Goal: Find specific page/section: Find specific page/section

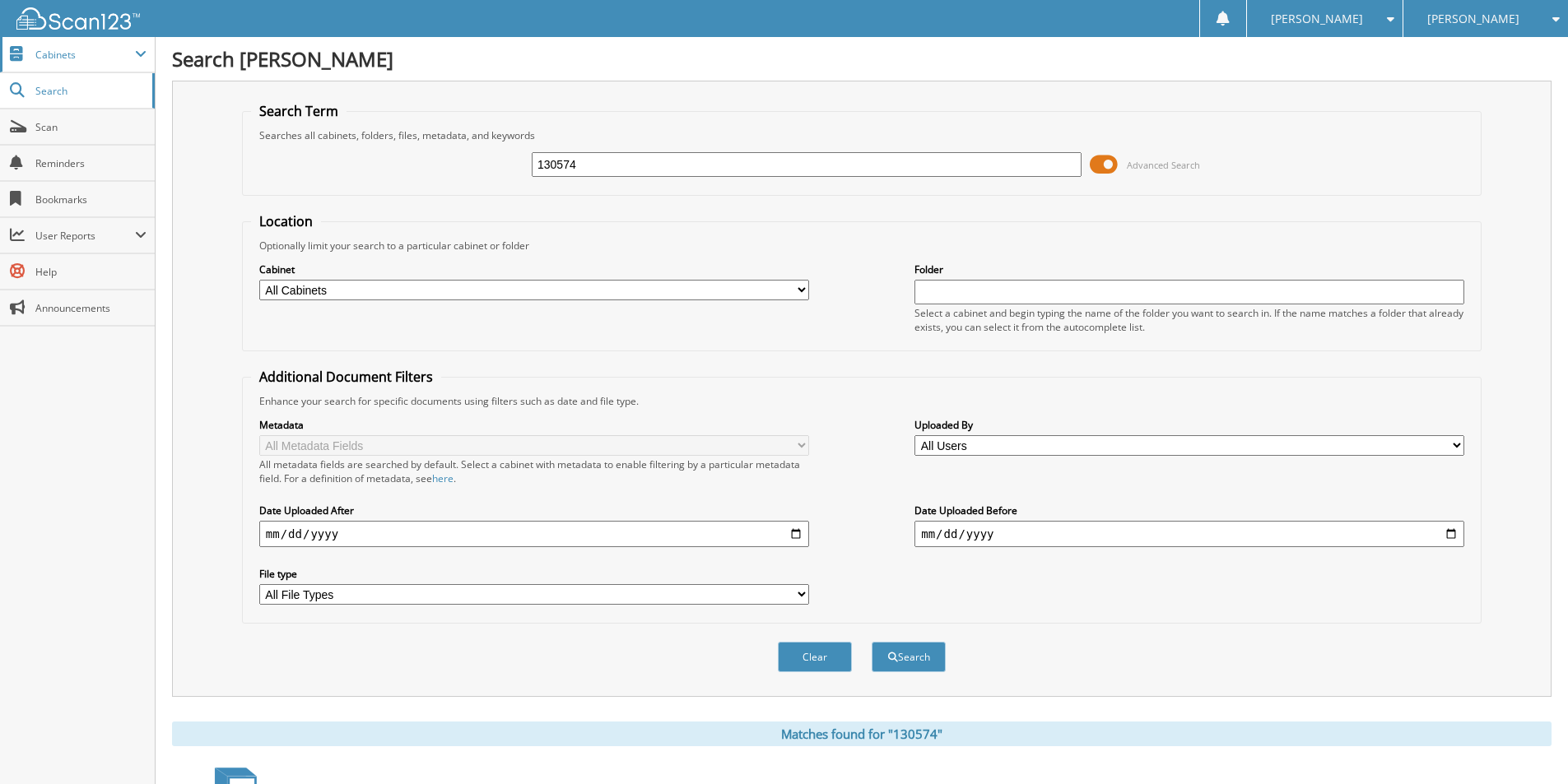
click at [70, 61] on span "Cabinets" at bounding box center [85, 54] width 99 height 14
click at [52, 163] on span "Search" at bounding box center [89, 161] width 109 height 14
click at [53, 163] on span "Search" at bounding box center [89, 161] width 109 height 14
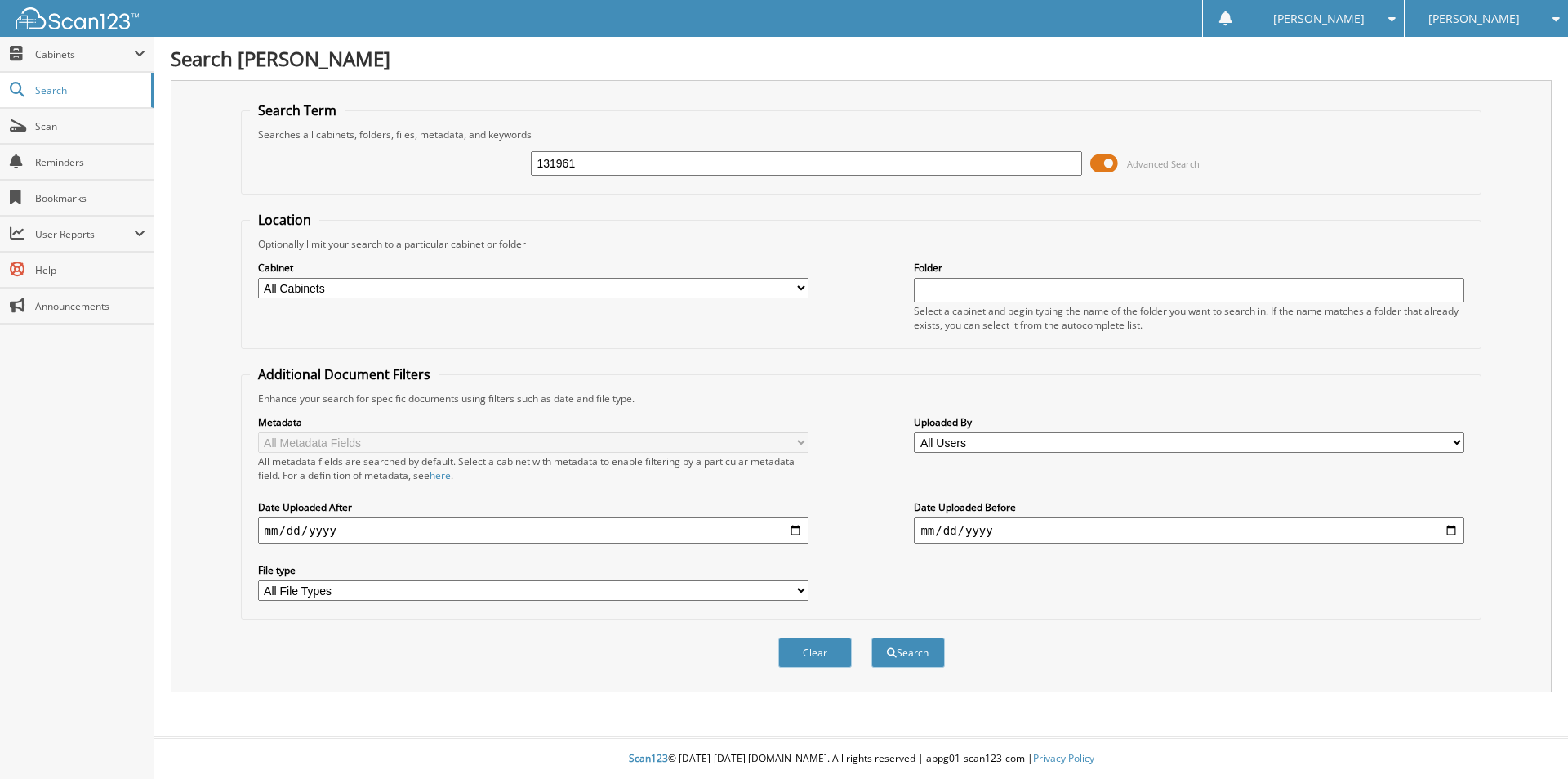
type input "131961"
click at [872, 637] on button "Search" at bounding box center [908, 652] width 74 height 30
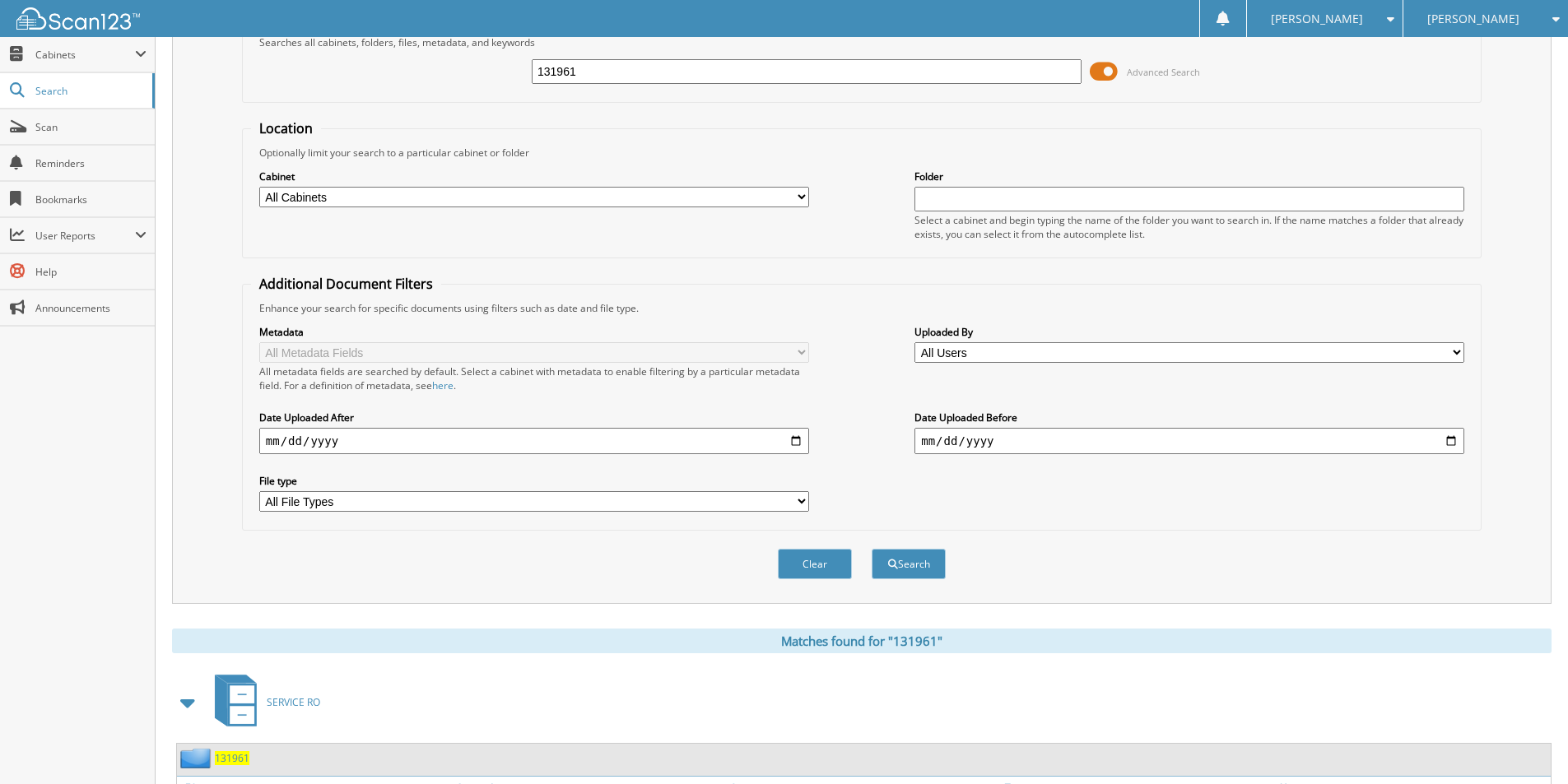
scroll to position [227, 0]
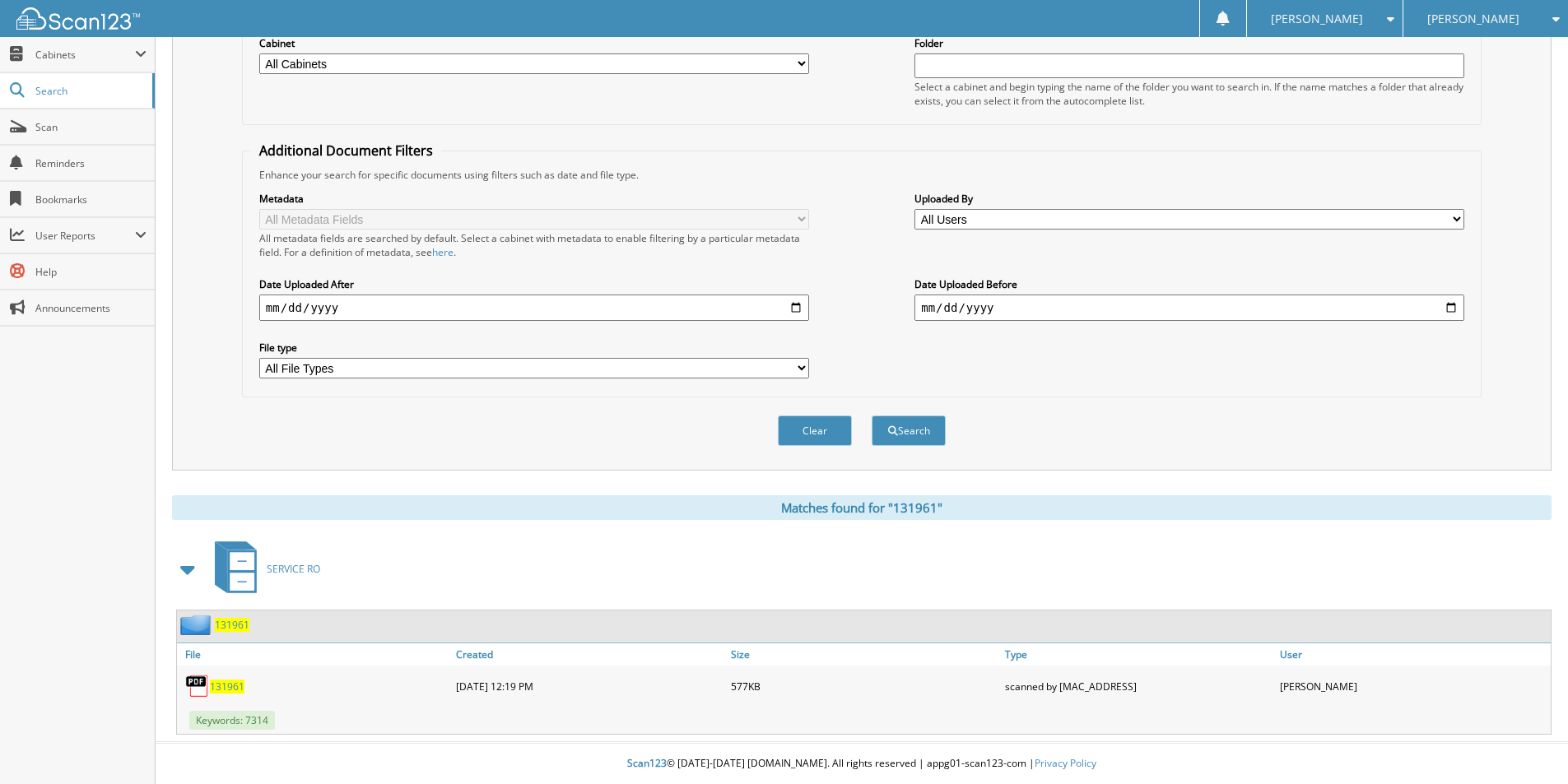
click at [227, 685] on span "131961" at bounding box center [227, 686] width 35 height 14
